Goal: Task Accomplishment & Management: Manage account settings

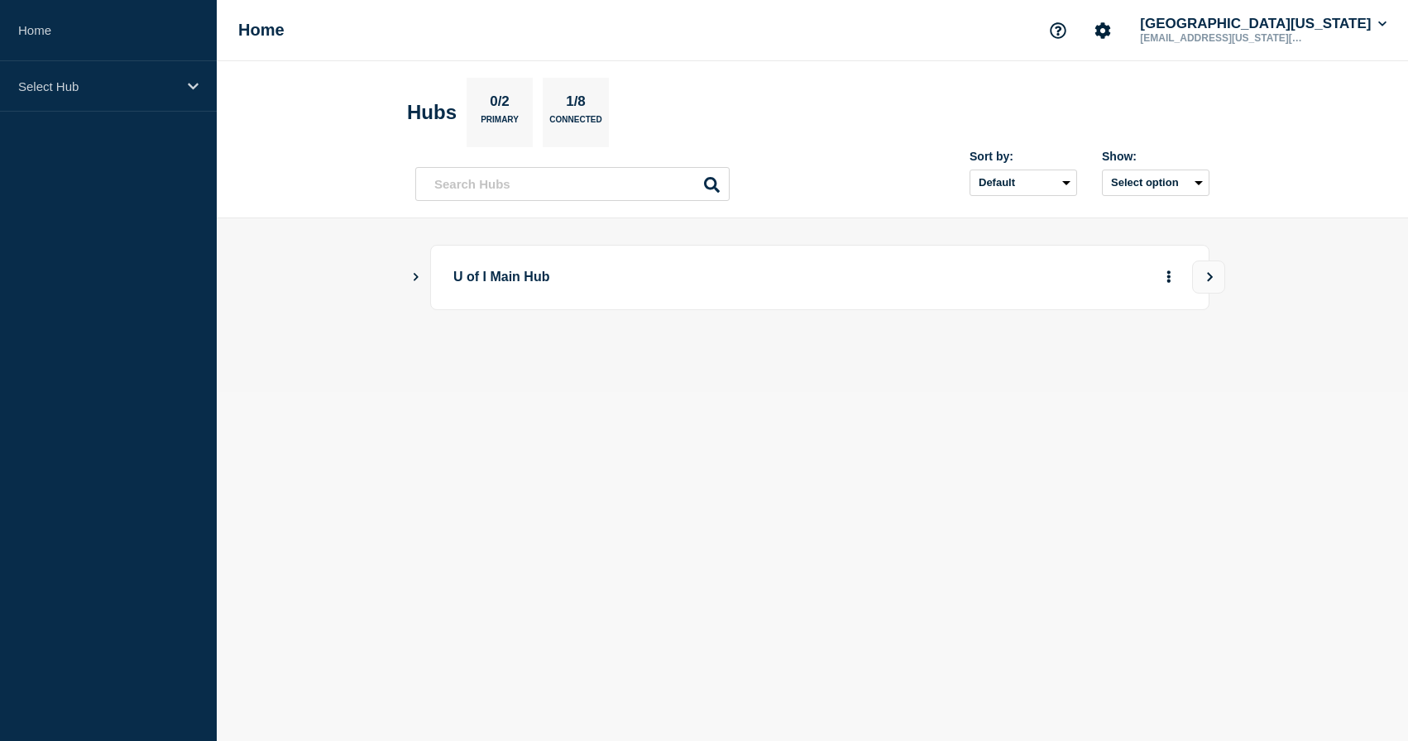
click at [419, 278] on icon "Show Connected Hubs" at bounding box center [415, 276] width 11 height 8
click at [901, 366] on div "down" at bounding box center [894, 360] width 13 height 13
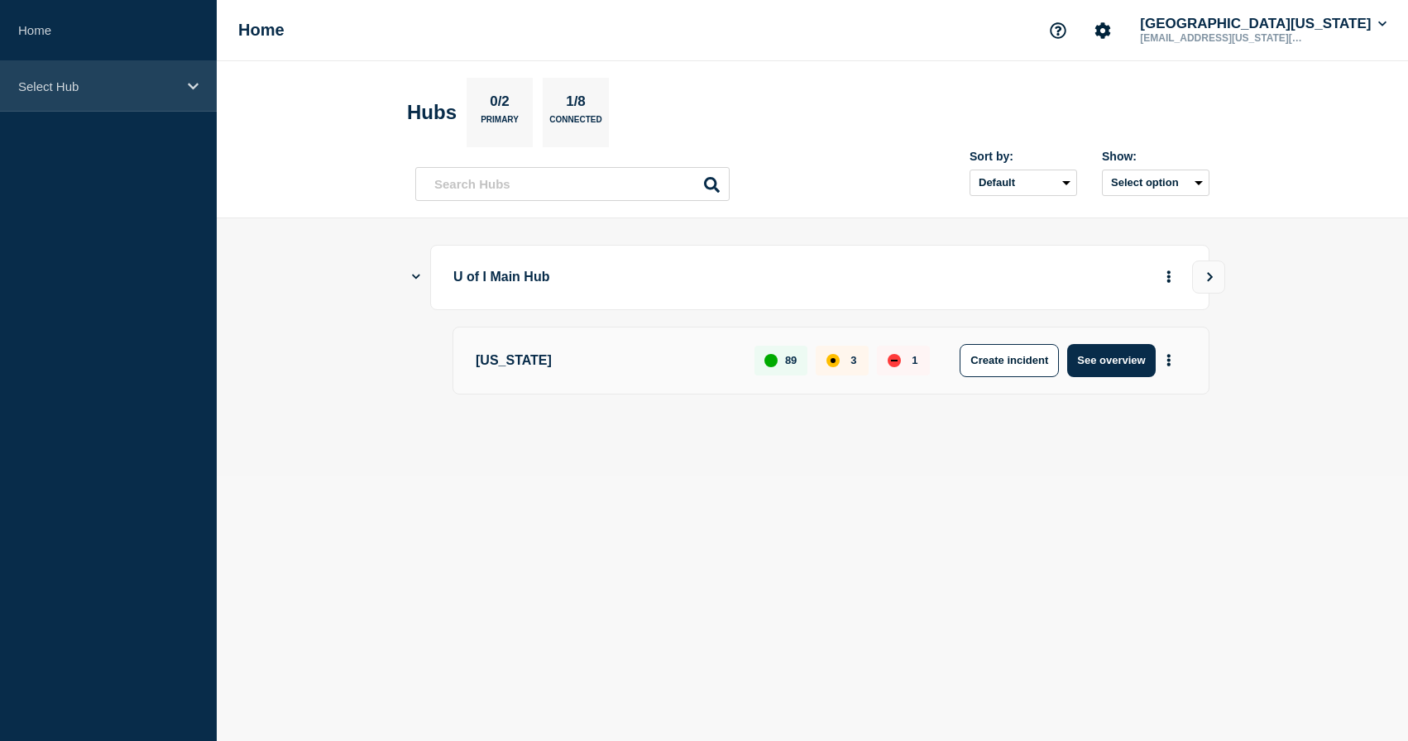
click at [194, 86] on icon at bounding box center [193, 86] width 11 height 7
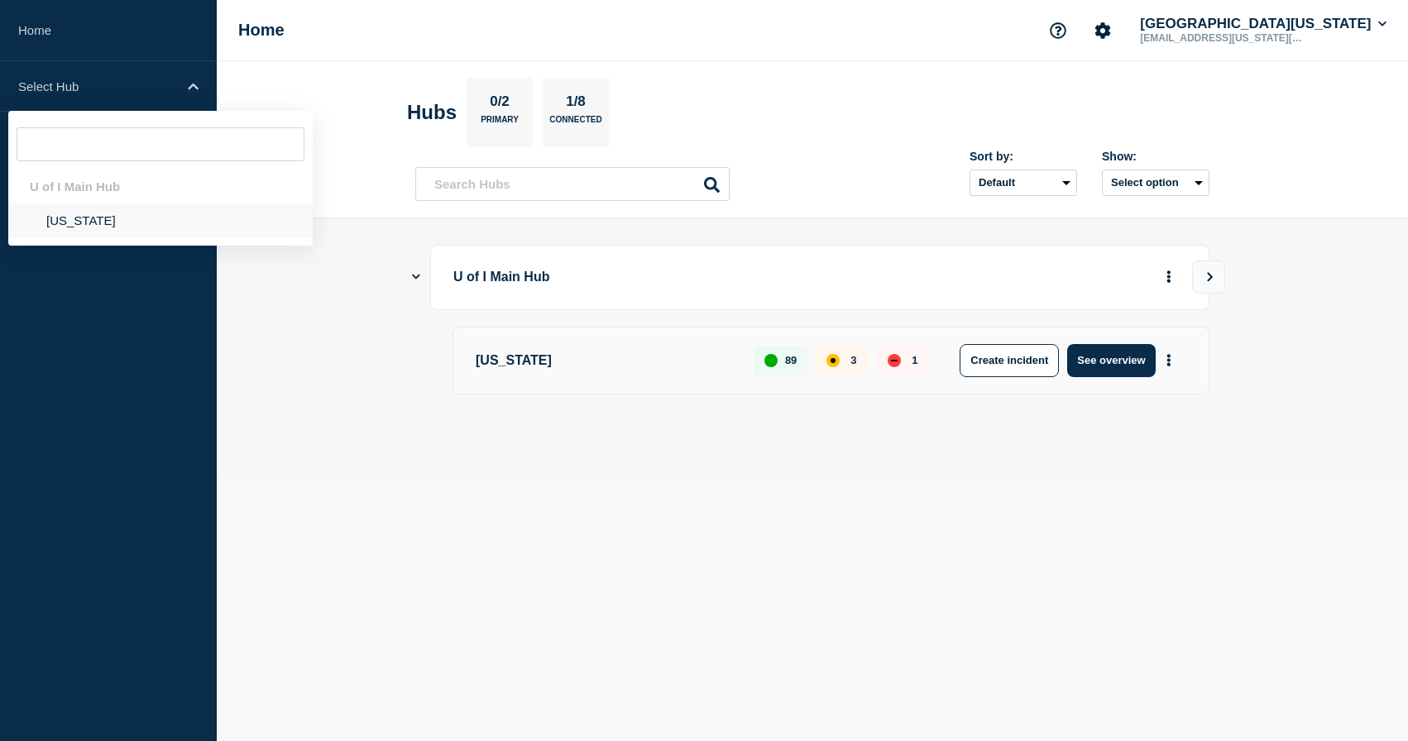
click at [95, 209] on li "[US_STATE]" at bounding box center [160, 220] width 304 height 34
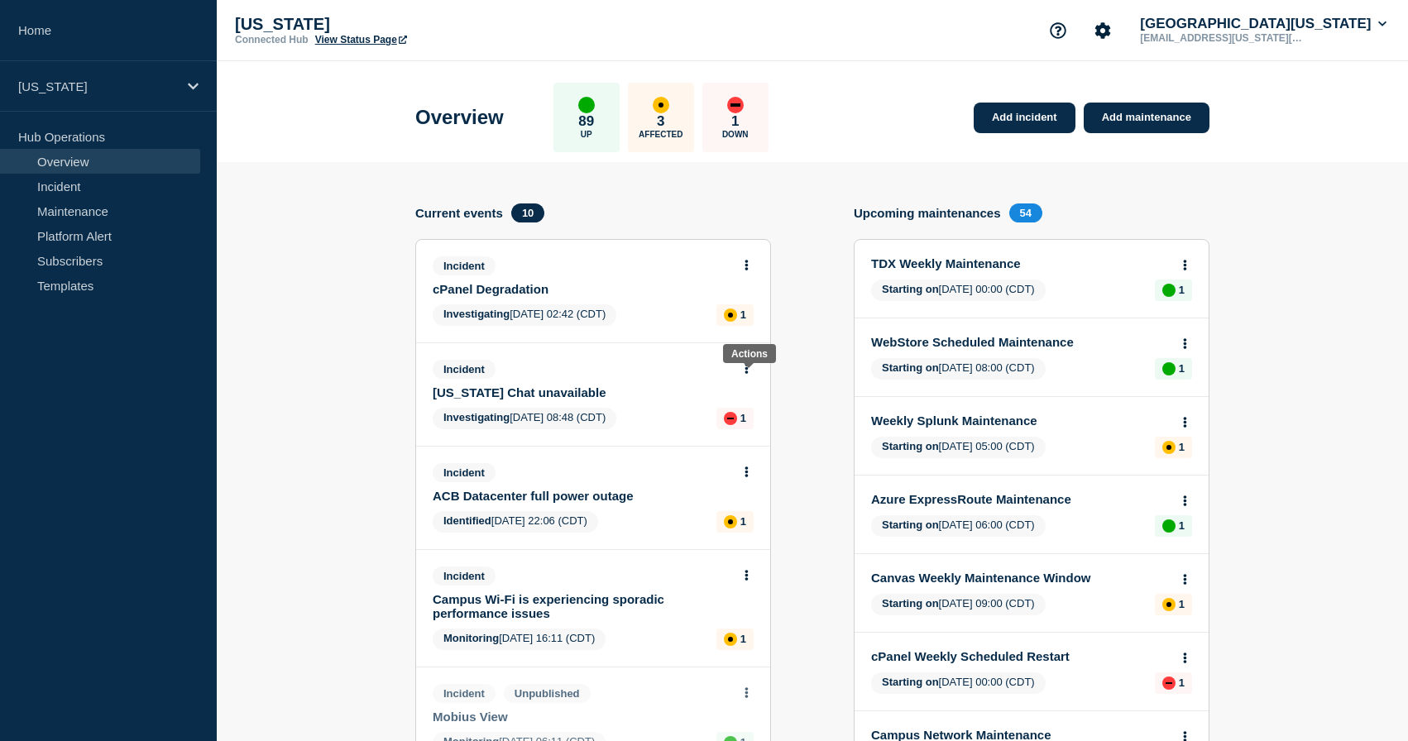
click at [752, 376] on button at bounding box center [746, 369] width 14 height 14
click at [736, 443] on link "Update incident" at bounding box center [746, 439] width 80 height 13
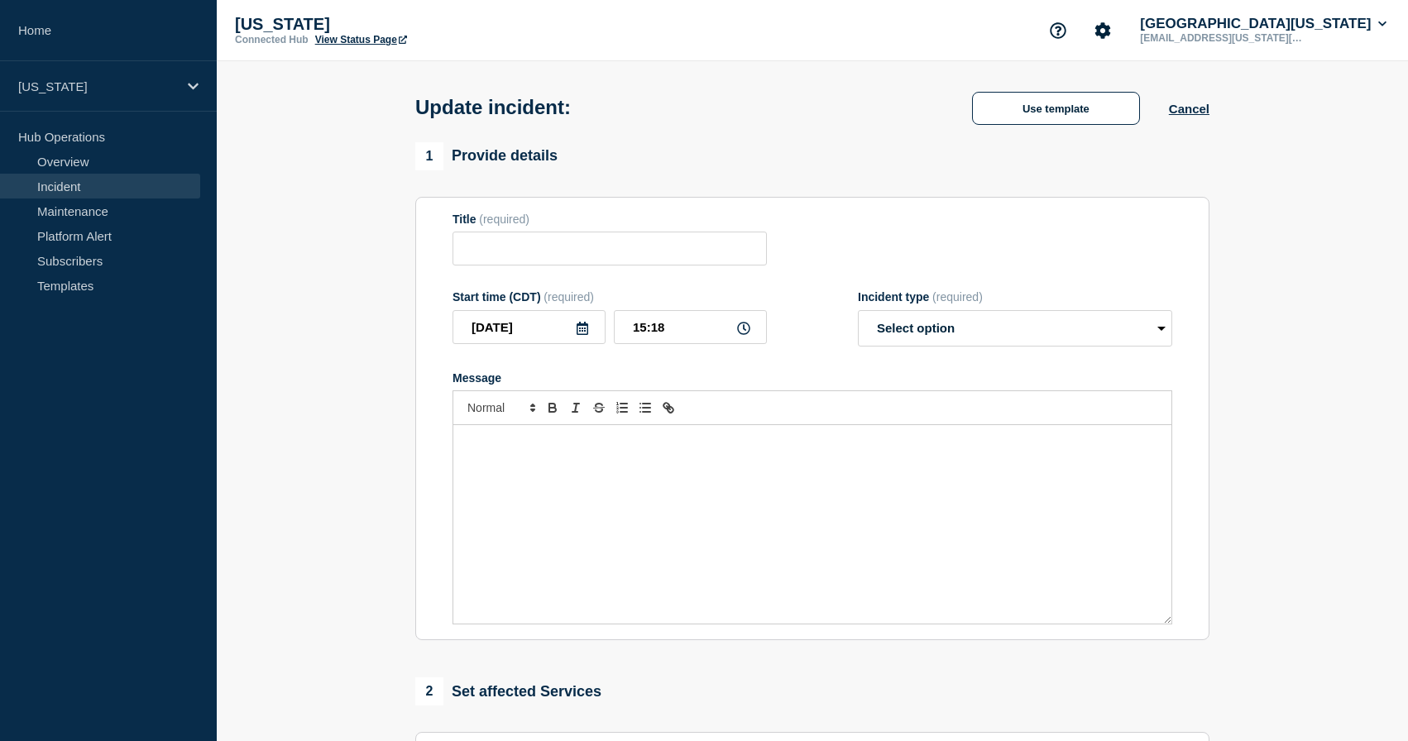
type input "[US_STATE] Chat unavailable"
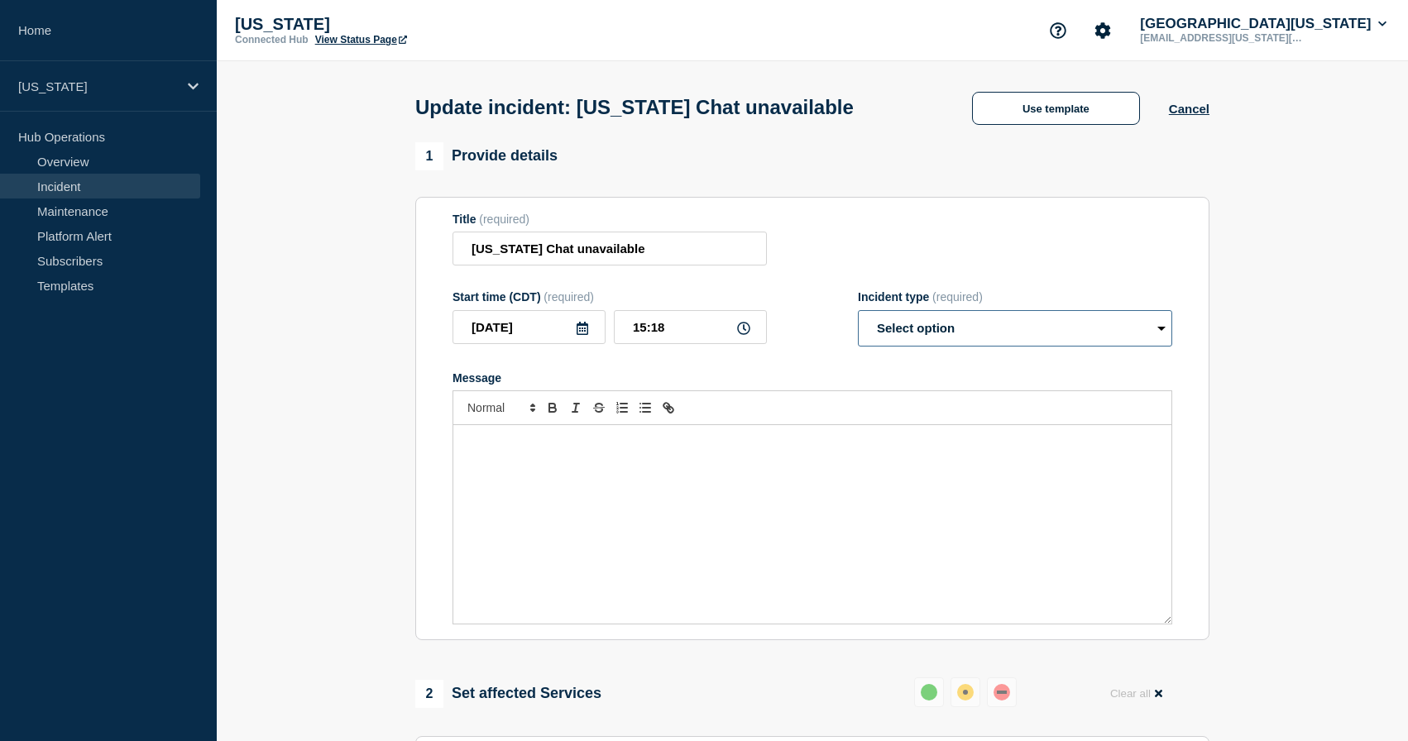
select select "identified"
click option "Identified" at bounding box center [0, 0] width 0 height 0
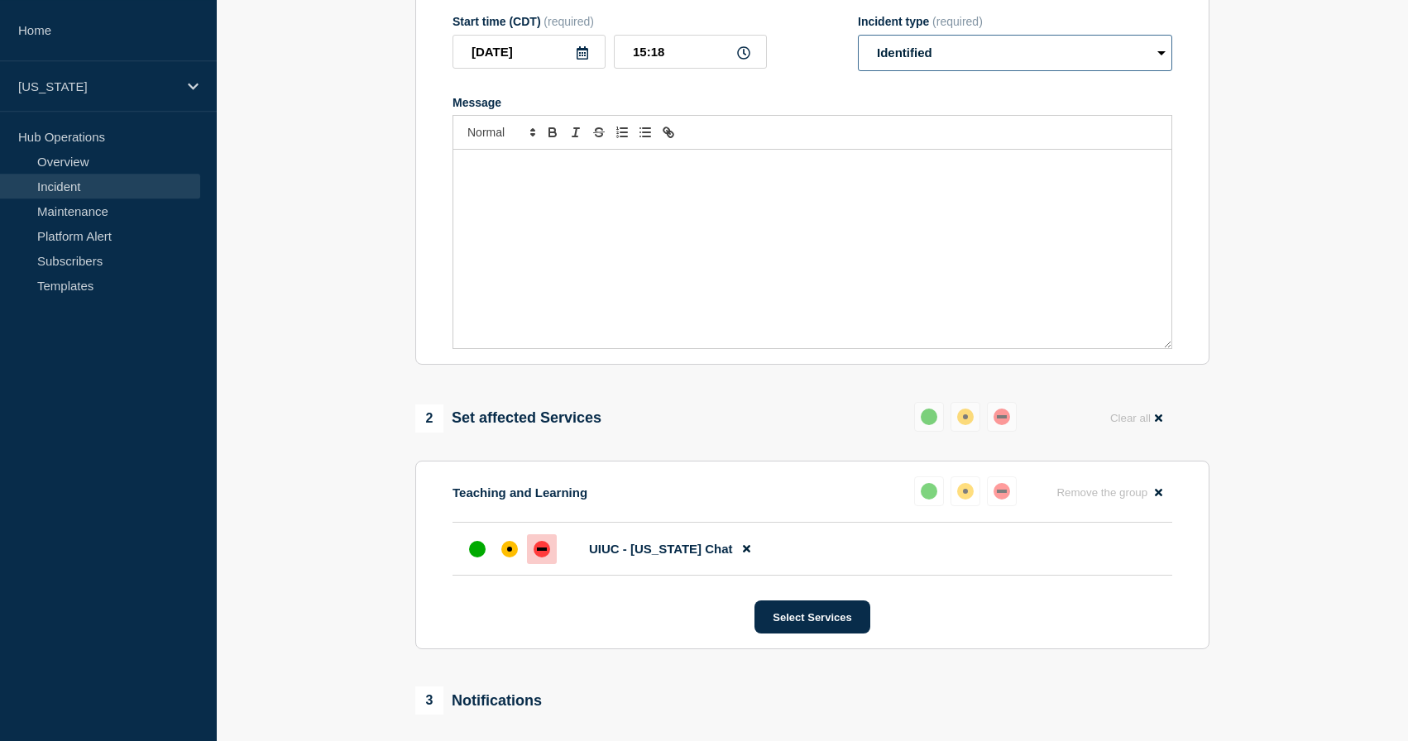
scroll to position [269, 0]
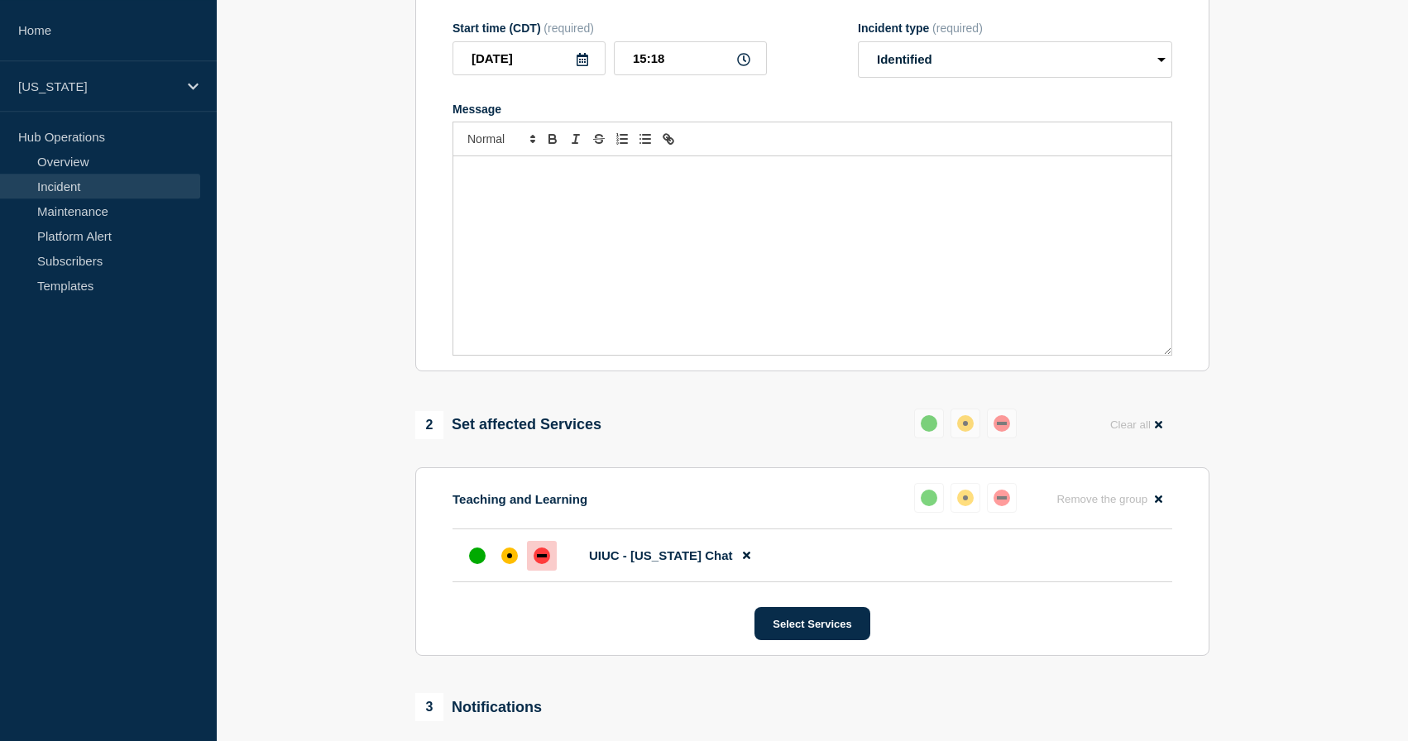
click at [608, 241] on div "Message" at bounding box center [812, 255] width 718 height 199
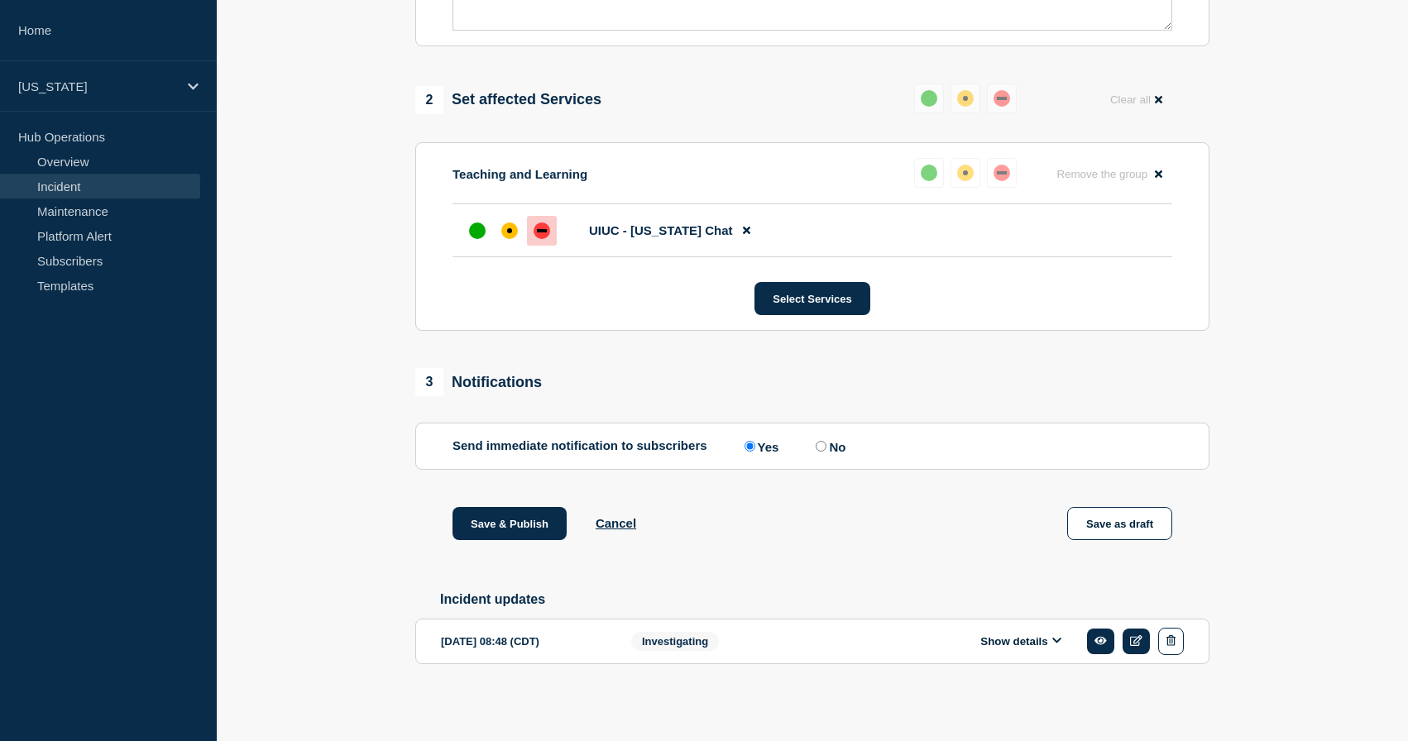
scroll to position [613, 0]
click at [513, 530] on button "Save & Publish" at bounding box center [509, 523] width 114 height 33
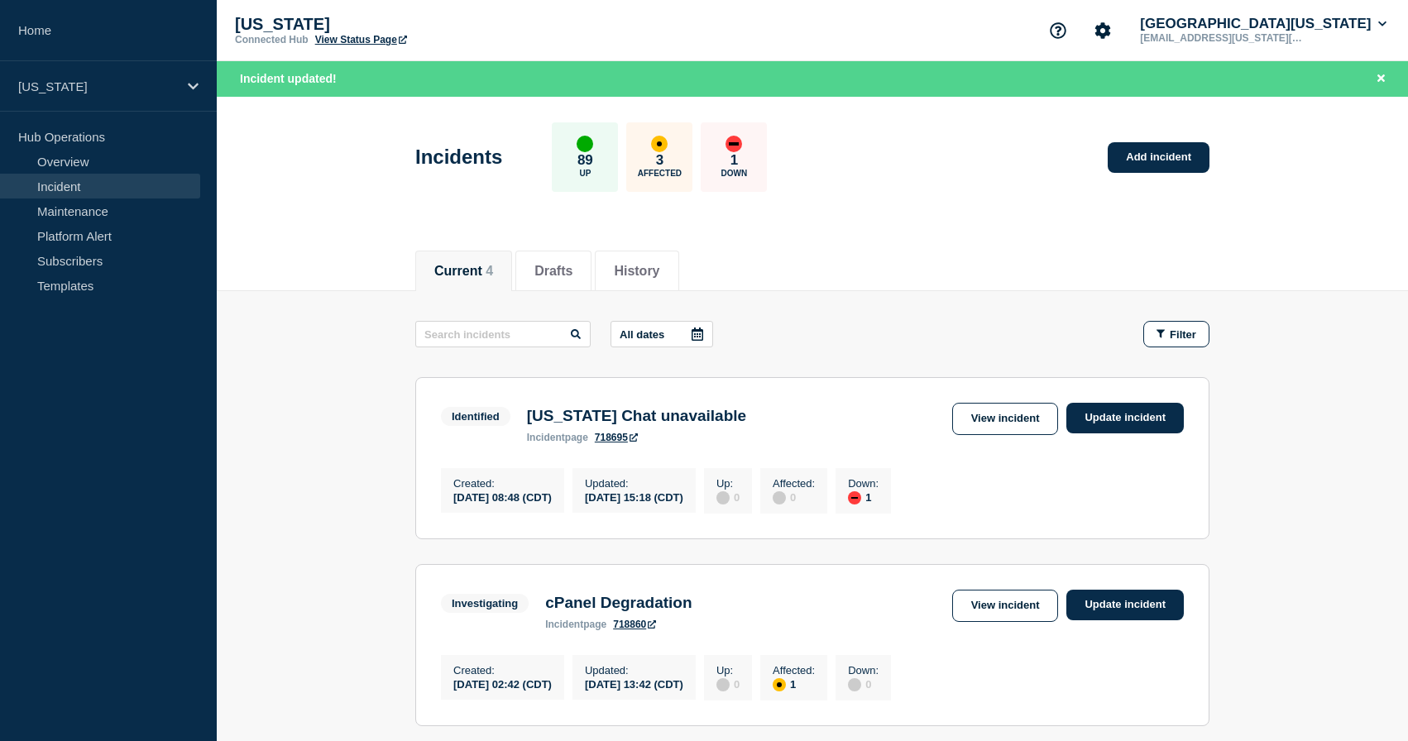
click at [626, 443] on link "718695" at bounding box center [616, 438] width 43 height 12
